Goal: Navigation & Orientation: Find specific page/section

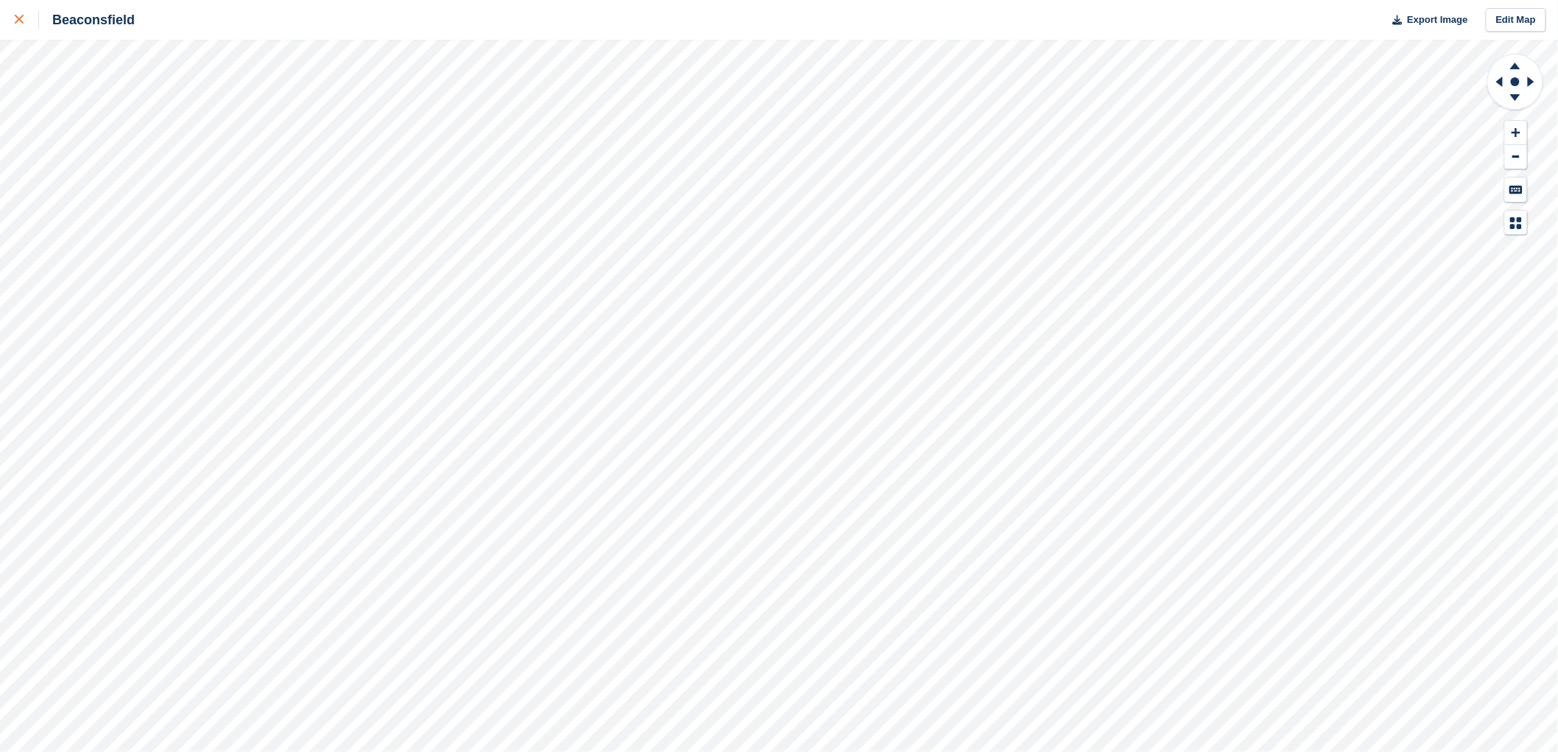
click at [28, 20] on div at bounding box center [27, 20] width 24 height 18
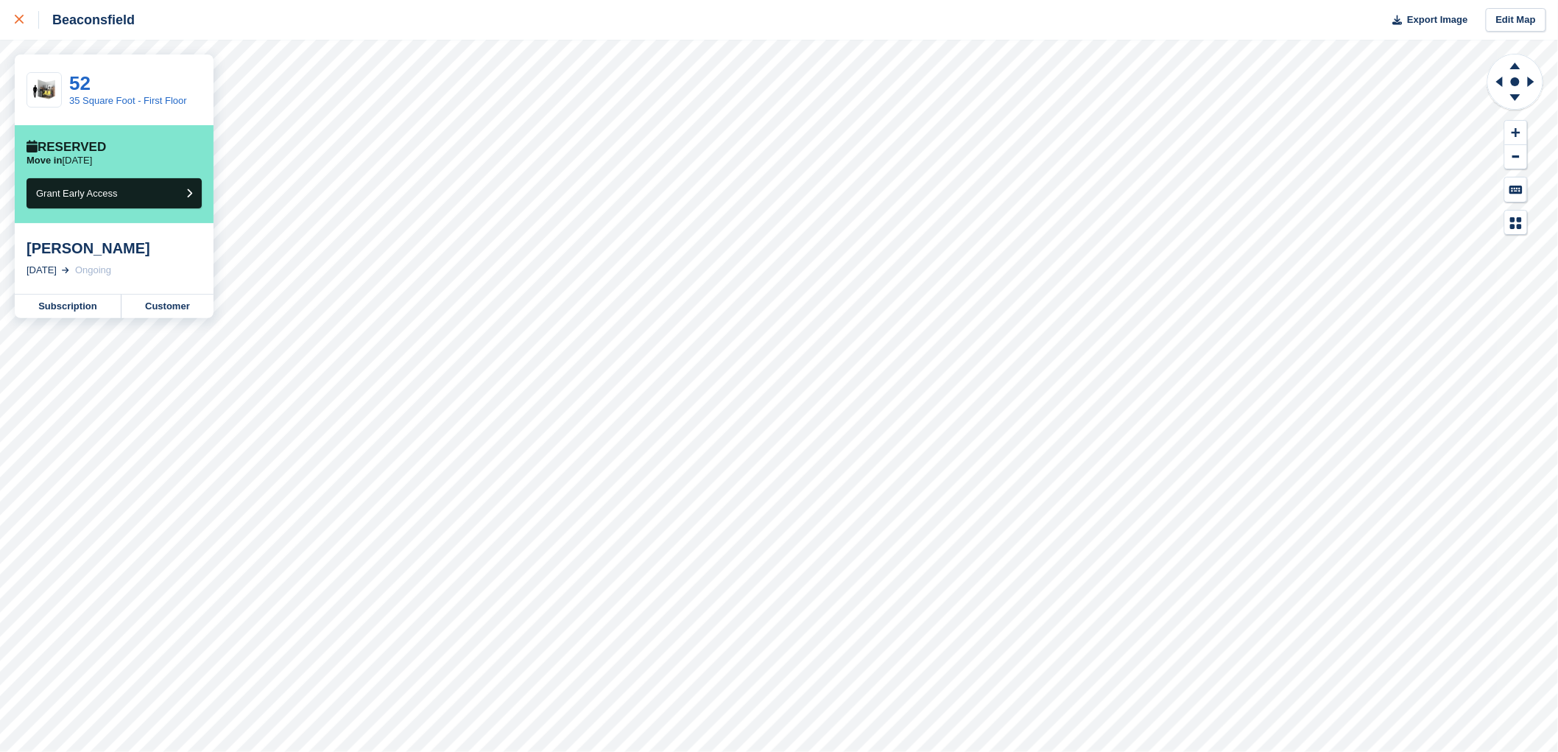
click at [13, 23] on link at bounding box center [19, 20] width 39 height 40
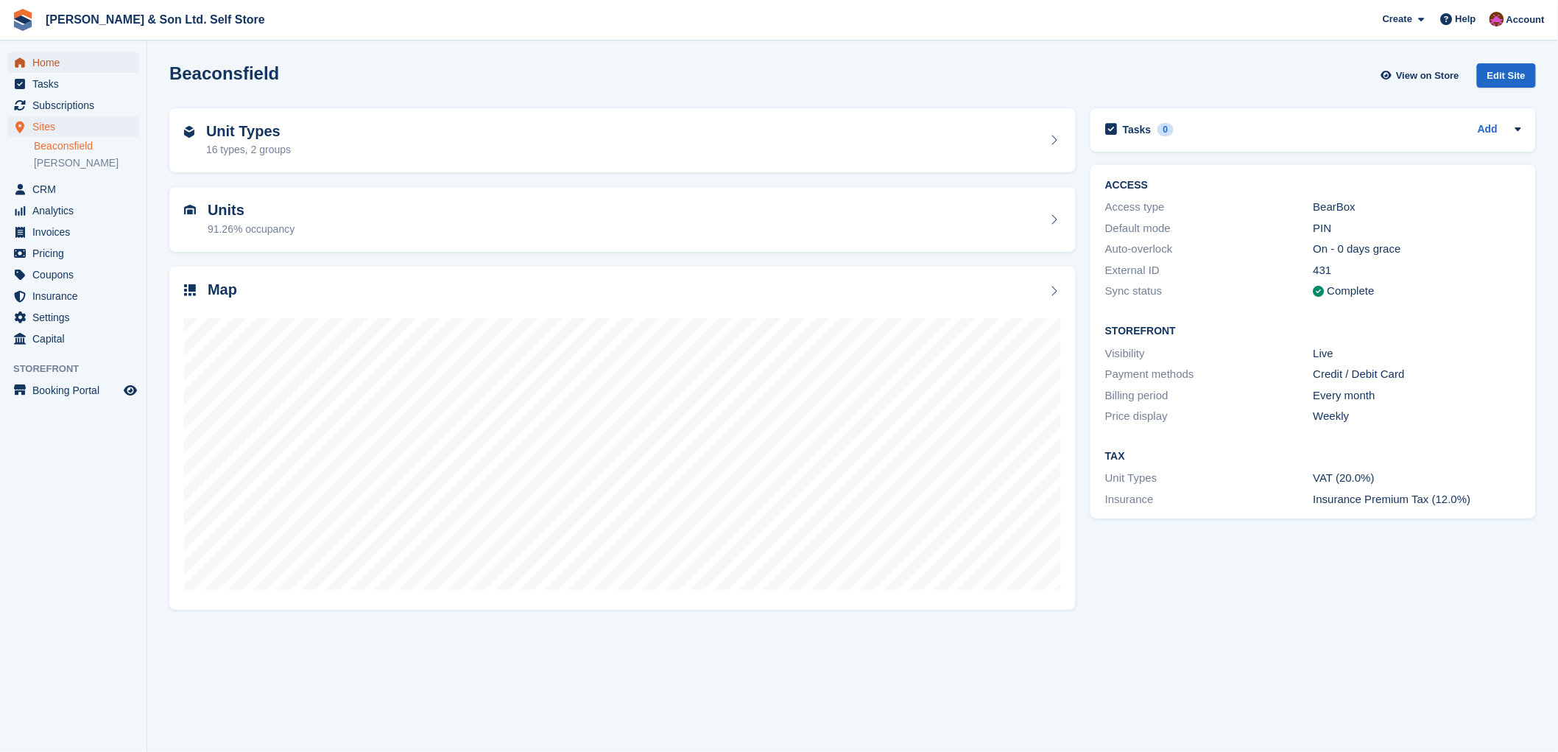
click at [78, 60] on span "Home" at bounding box center [76, 62] width 88 height 21
